Goal: Transaction & Acquisition: Book appointment/travel/reservation

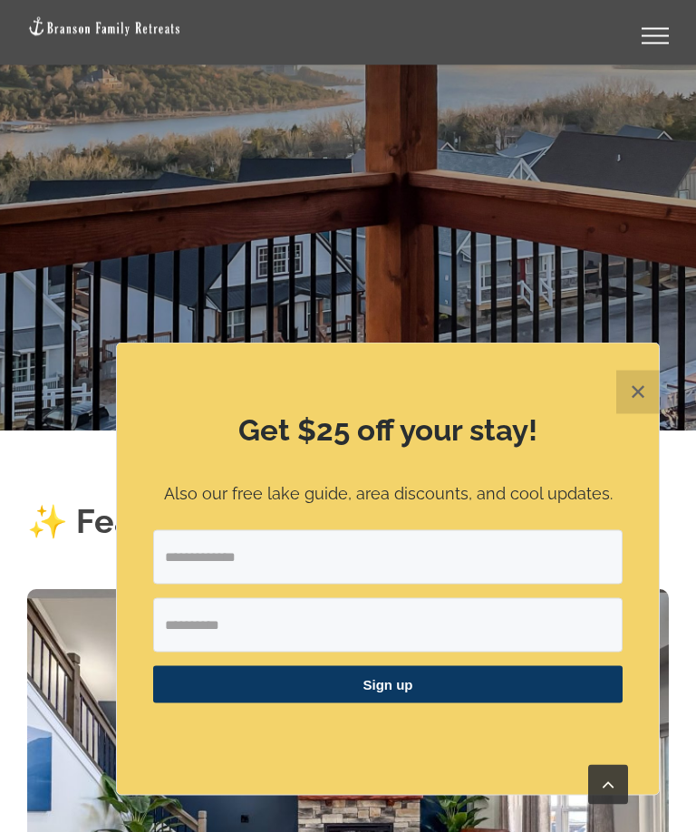
scroll to position [431, 0]
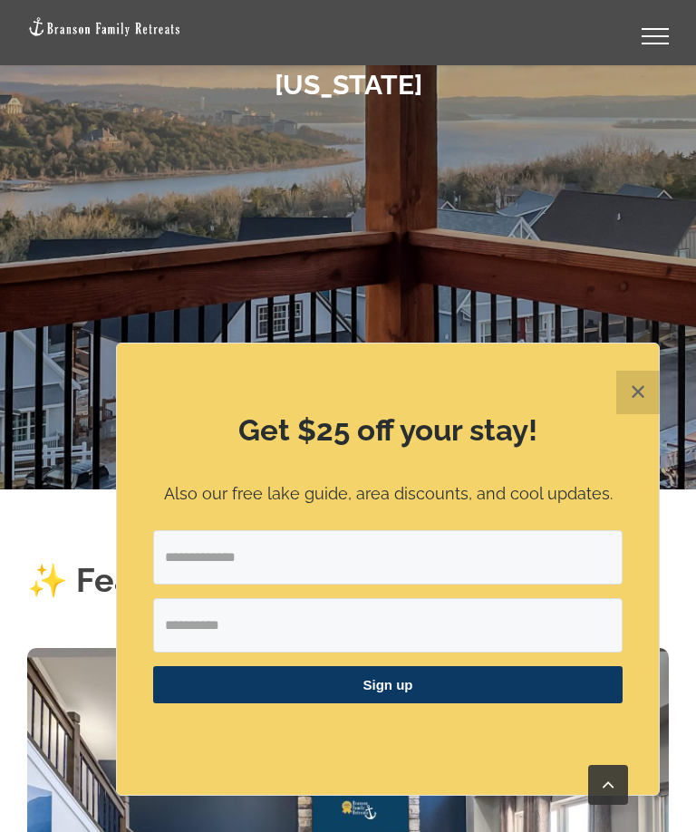
click at [623, 419] on div "Get $25 off your stay! Also our free lake guide, area discounts, and cool updat…" at bounding box center [388, 569] width 542 height 451
click at [635, 400] on button "✕" at bounding box center [638, 393] width 44 height 44
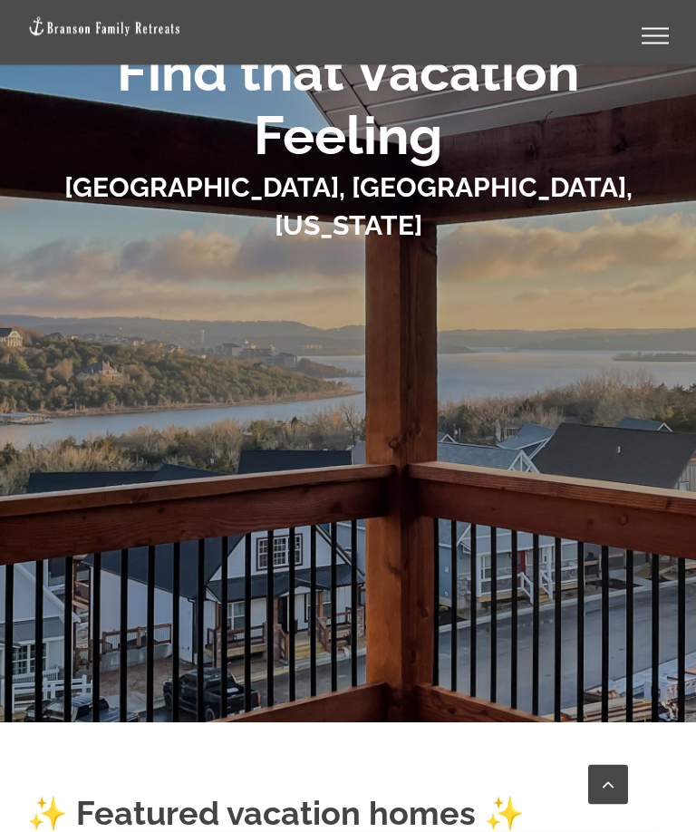
scroll to position [198, 0]
click at [530, 722] on div "✨ Featured vacation homes ✨" at bounding box center [348, 801] width 642 height 159
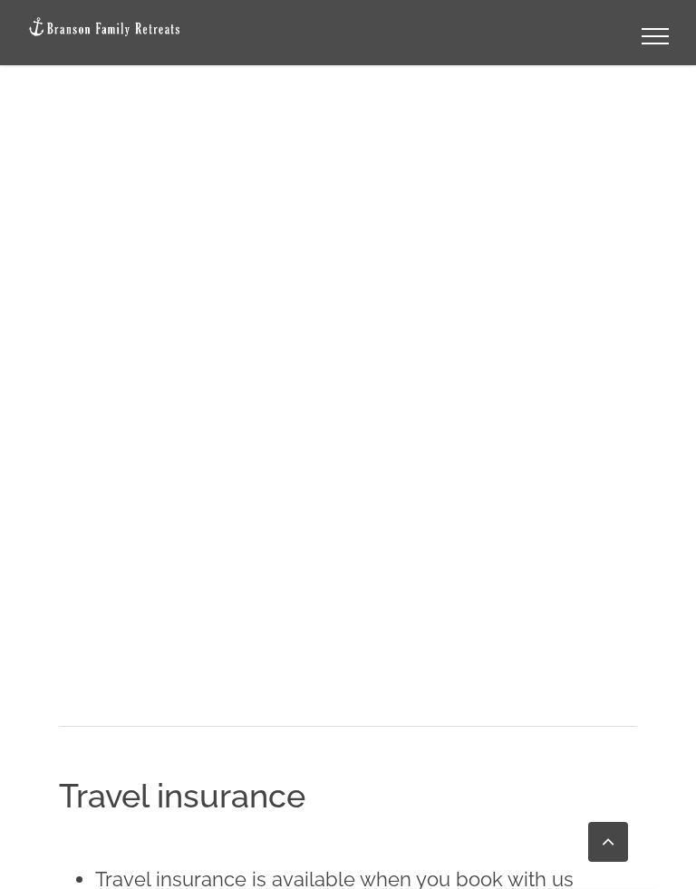
scroll to position [1181, 0]
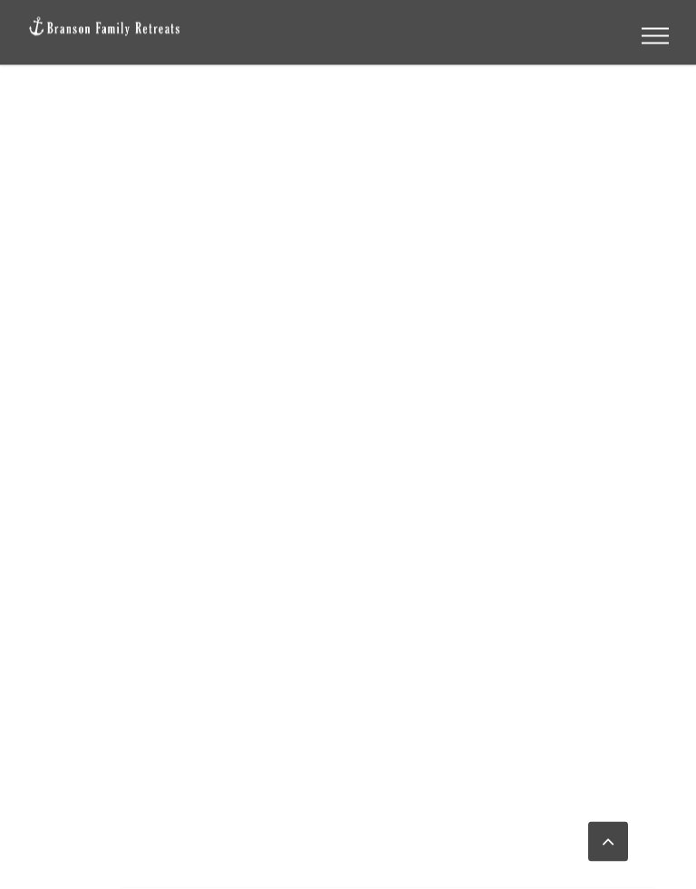
scroll to position [1920, 0]
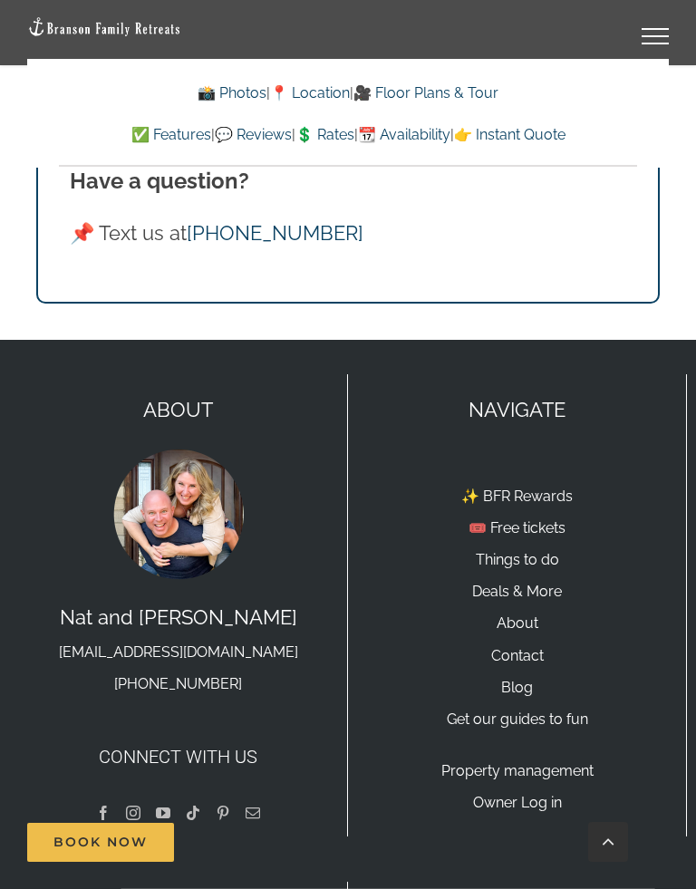
scroll to position [13749, 0]
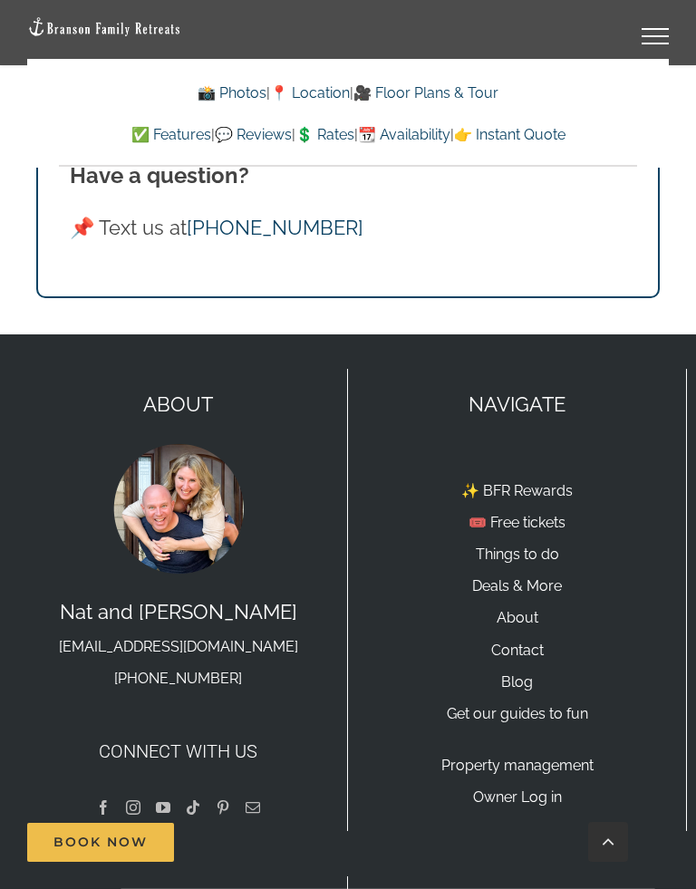
click at [181, 441] on img at bounding box center [179, 509] width 136 height 136
click at [170, 596] on p "[PERSON_NAME] and [PERSON_NAME] [EMAIL_ADDRESS][DOMAIN_NAME] [PHONE_NUMBER]" at bounding box center [178, 644] width 302 height 96
click at [190, 441] on img at bounding box center [179, 509] width 136 height 136
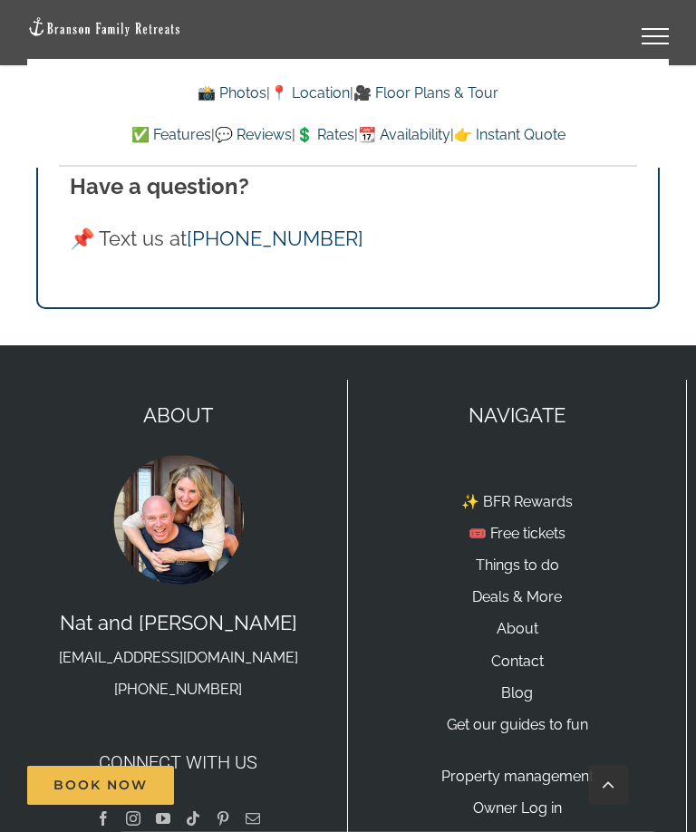
scroll to position [13679, 0]
